Goal: Task Accomplishment & Management: Manage account settings

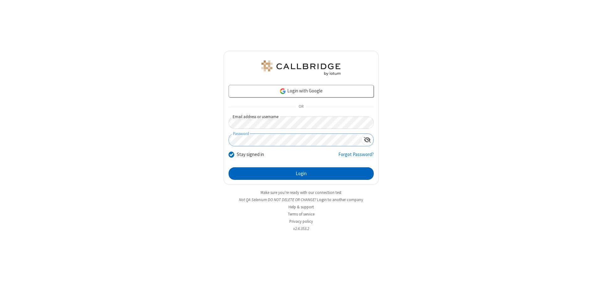
click at [301, 174] on button "Login" at bounding box center [301, 173] width 145 height 13
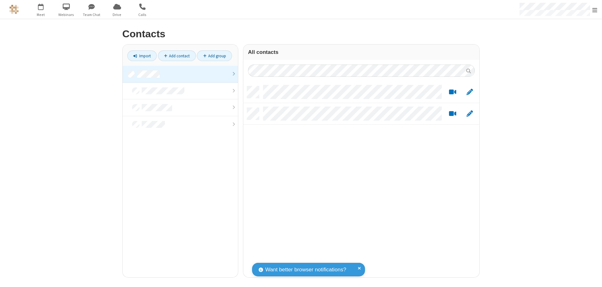
click at [180, 74] on link at bounding box center [180, 74] width 115 height 17
click at [177, 56] on link "Add contact" at bounding box center [177, 55] width 38 height 11
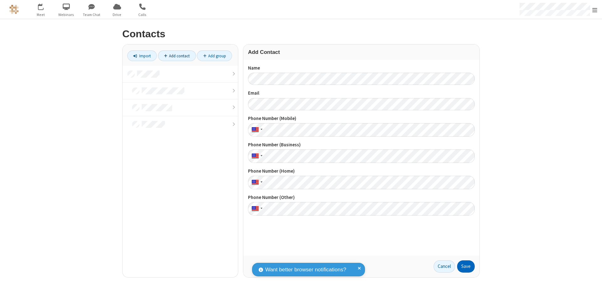
click at [466, 267] on button "Save" at bounding box center [466, 267] width 18 height 13
